Goal: Submit feedback/report problem: Leave review/rating

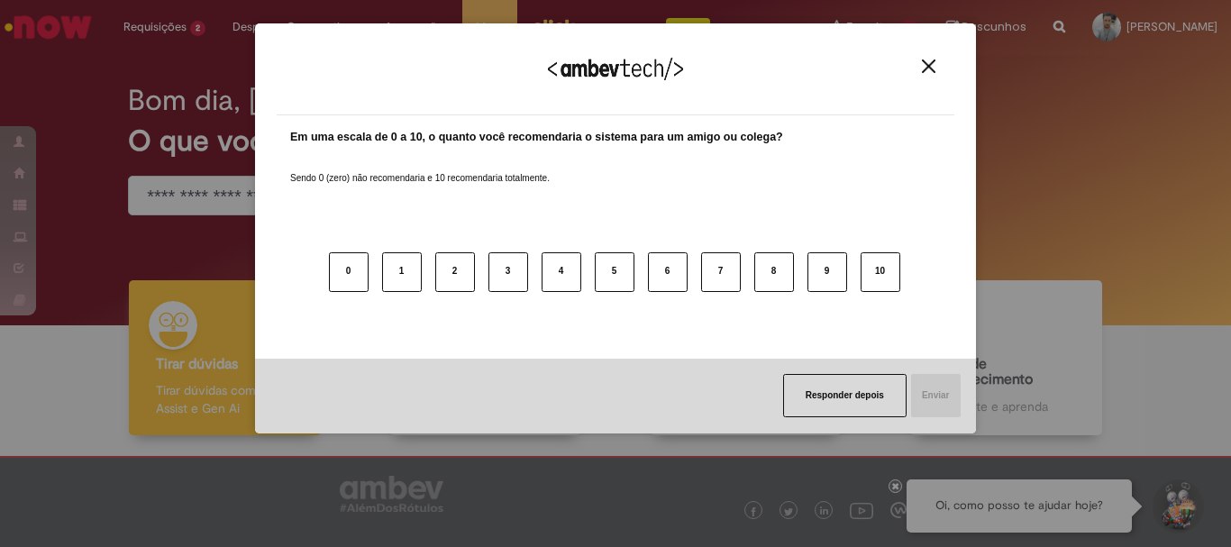
click at [921, 70] on button "Close" at bounding box center [928, 66] width 24 height 15
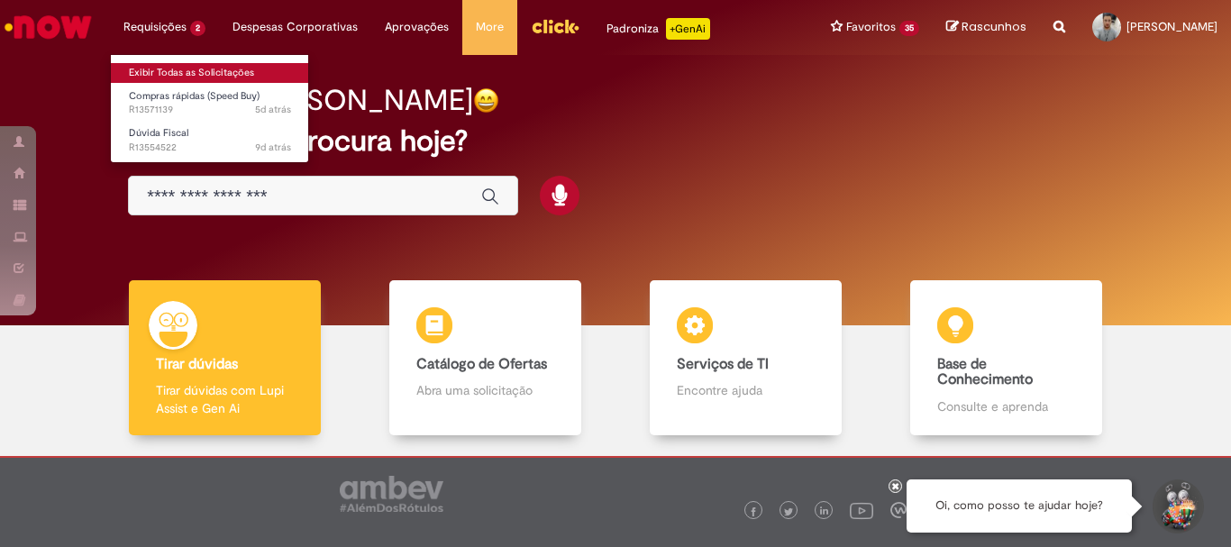
click at [173, 69] on link "Exibir Todas as Solicitações" at bounding box center [210, 73] width 198 height 20
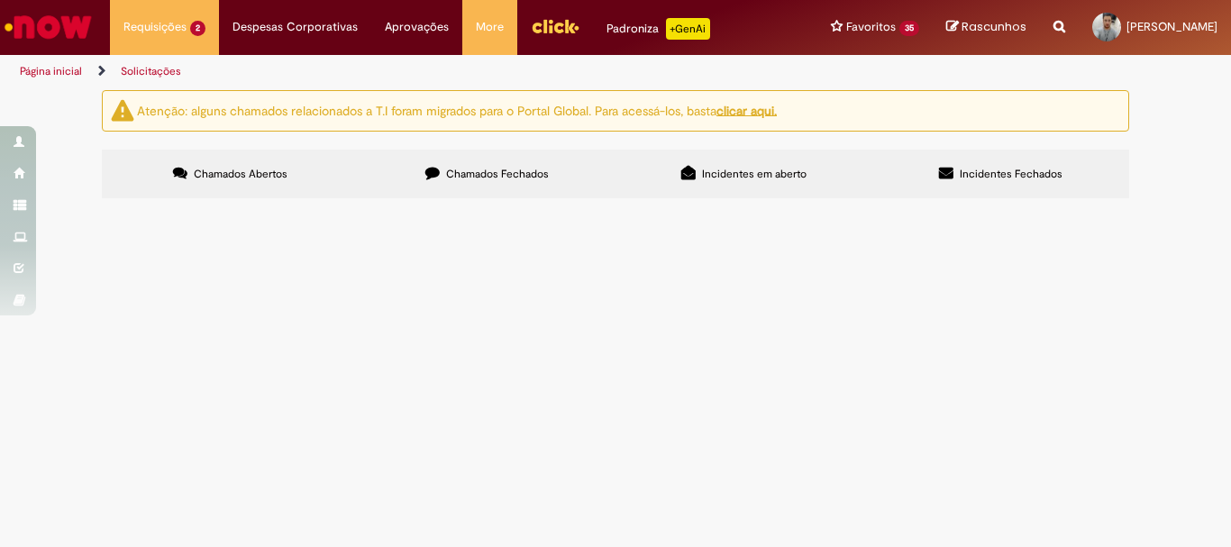
click at [490, 173] on span "Chamados Fechados" at bounding box center [497, 174] width 103 height 14
click at [730, 167] on span "Incidentes em aberto" at bounding box center [754, 174] width 105 height 14
click at [956, 176] on label "Incidentes Fechados" at bounding box center [1000, 174] width 257 height 49
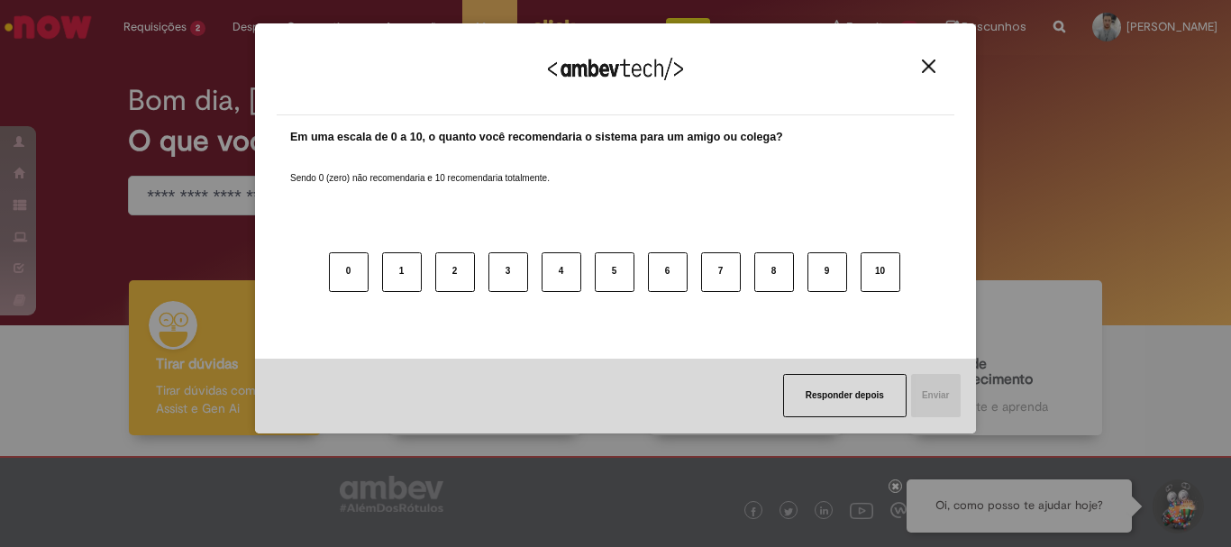
click at [930, 74] on button "Close" at bounding box center [928, 66] width 24 height 15
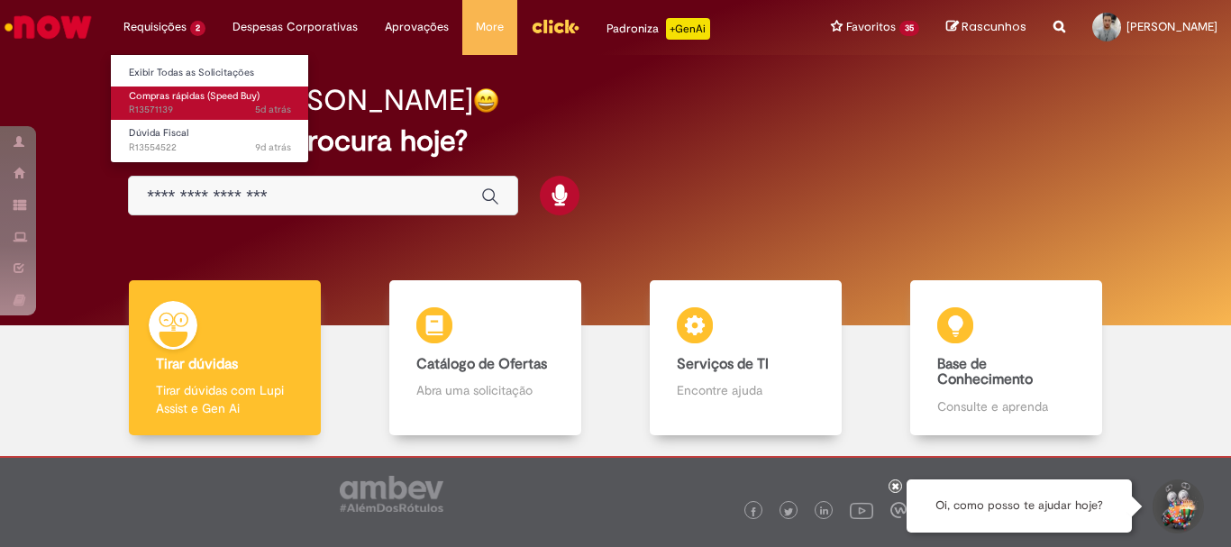
click at [187, 102] on span "Compras rápidas (Speed Buy)" at bounding box center [194, 96] width 131 height 14
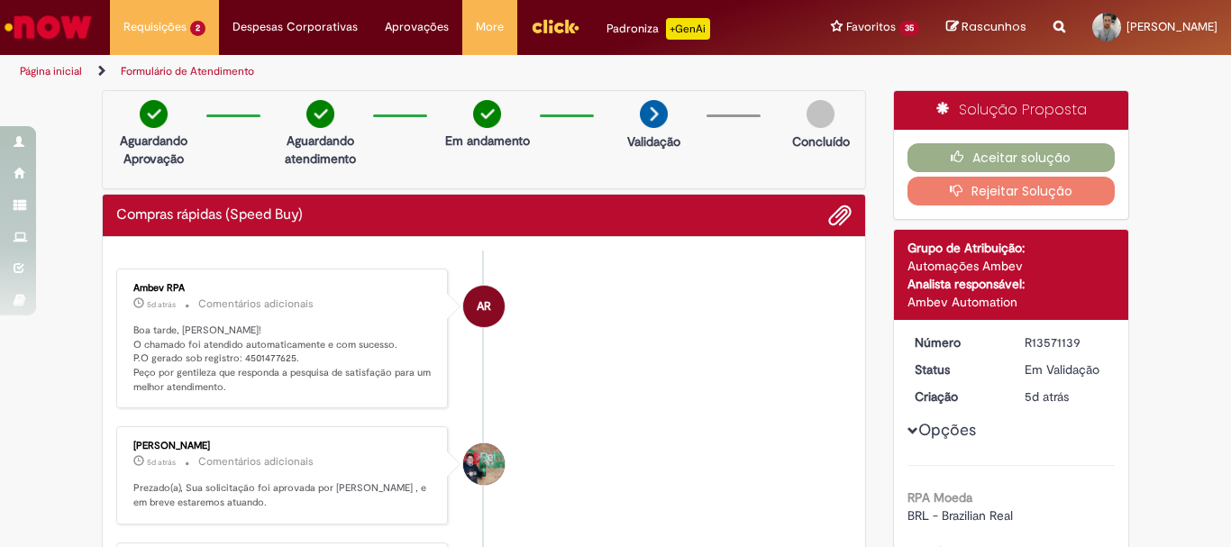
click at [907, 158] on button "Aceitar solução" at bounding box center [1011, 157] width 208 height 29
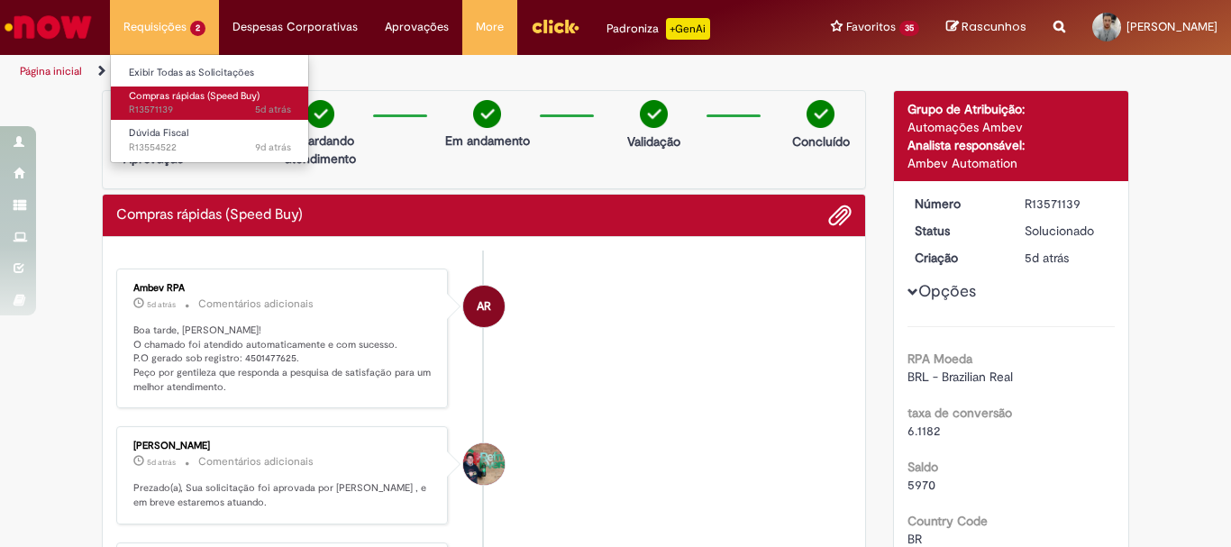
click at [164, 102] on span "Compras rápidas (Speed Buy)" at bounding box center [194, 96] width 131 height 14
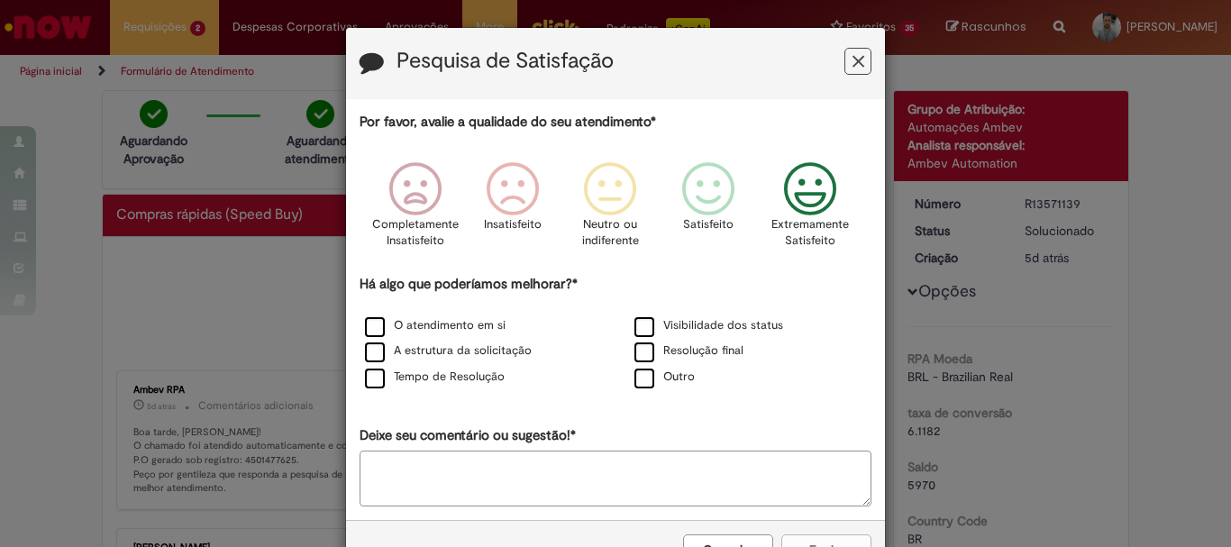
click at [814, 183] on icon "Feedback" at bounding box center [811, 189] width 68 height 54
click at [435, 328] on label "O atendimento em si" at bounding box center [435, 325] width 141 height 17
click at [800, 537] on button "Enviar" at bounding box center [826, 549] width 90 height 31
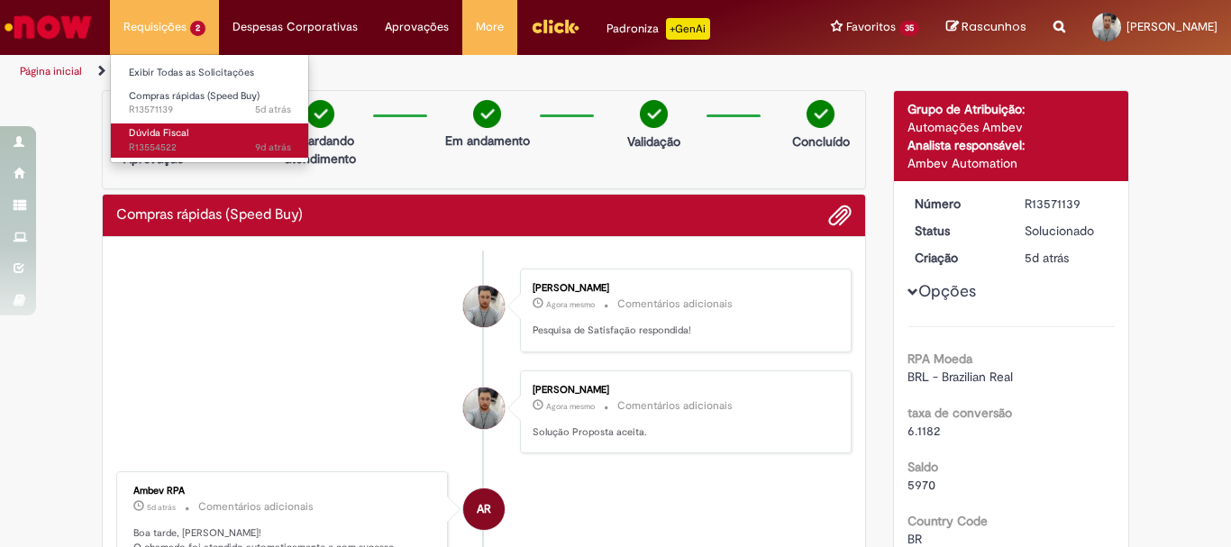
click at [150, 129] on span "Dúvida Fiscal" at bounding box center [158, 133] width 59 height 14
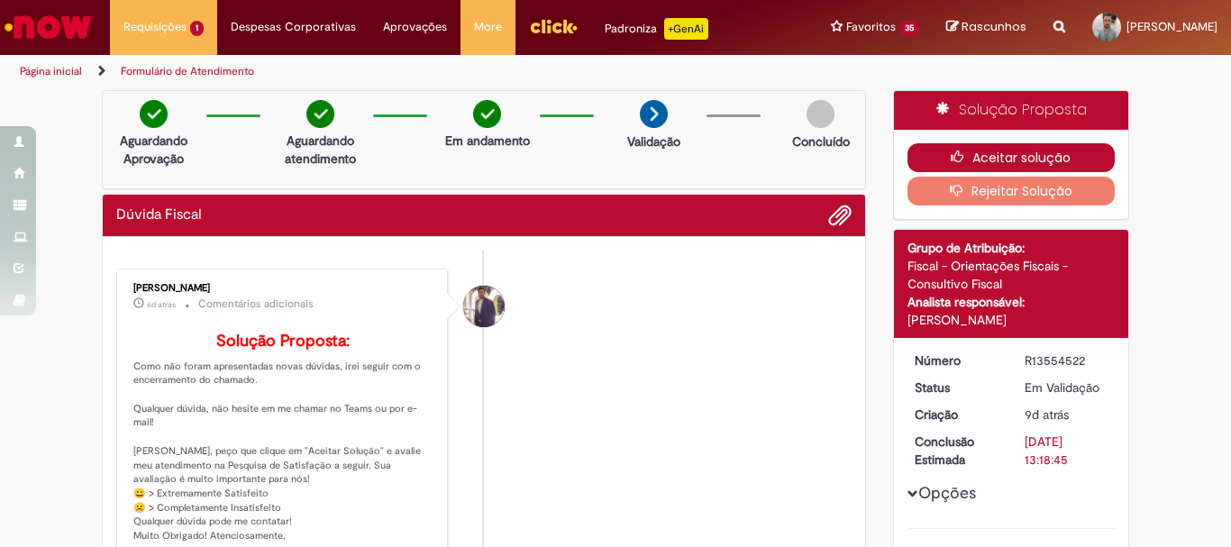
click at [1007, 154] on button "Aceitar solução" at bounding box center [1011, 157] width 208 height 29
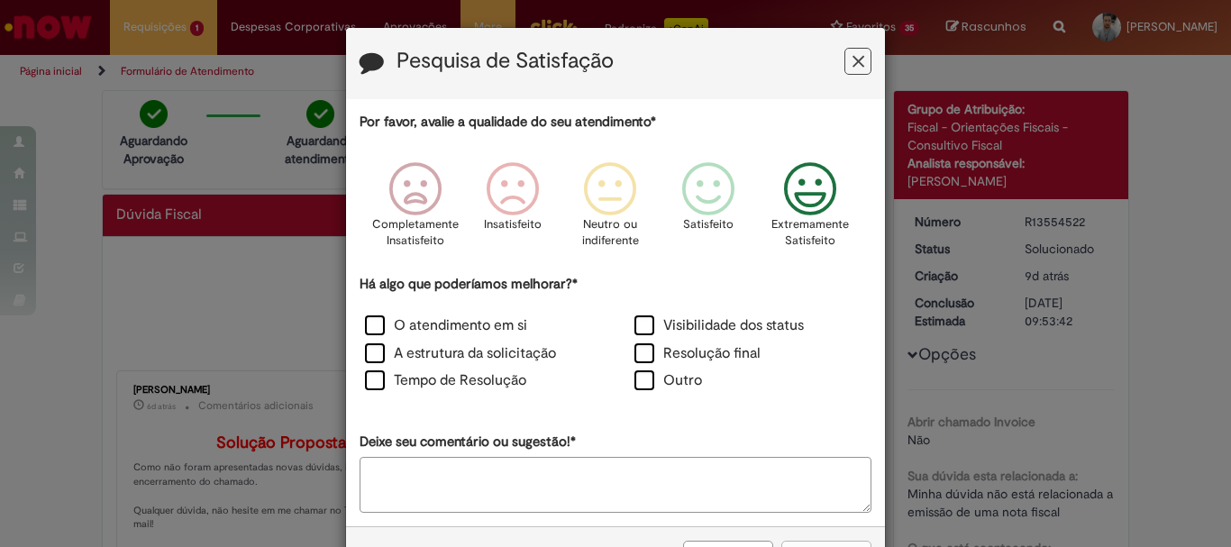
click at [807, 193] on icon "Feedback" at bounding box center [811, 189] width 68 height 54
click at [444, 325] on label "O atendimento em si" at bounding box center [446, 325] width 162 height 21
click at [825, 545] on button "Enviar" at bounding box center [826, 556] width 90 height 31
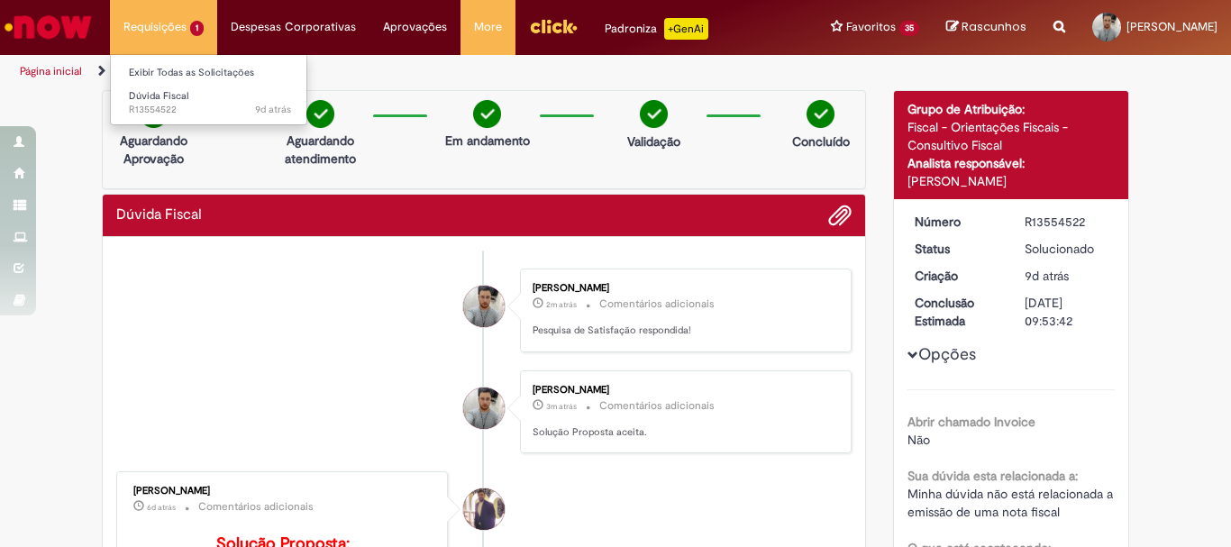
click at [171, 24] on li "Requisições 1 Exibir Todas as Solicitações Dúvida Fiscal 9d atrás 9 dias atrás …" at bounding box center [163, 27] width 107 height 54
